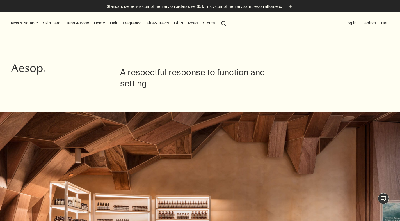
click at [386, 221] on div at bounding box center [200, 221] width 400 height 0
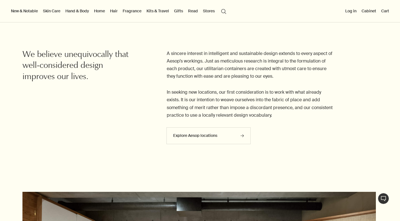
scroll to position [45, 0]
